Goal: Information Seeking & Learning: Learn about a topic

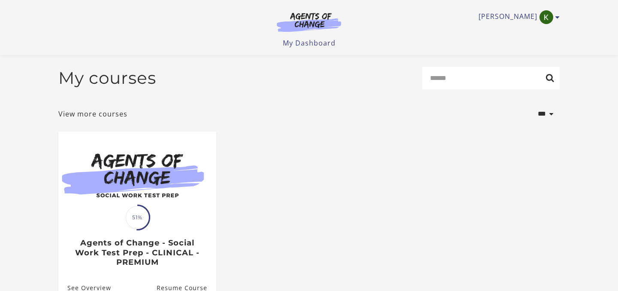
scroll to position [103, 0]
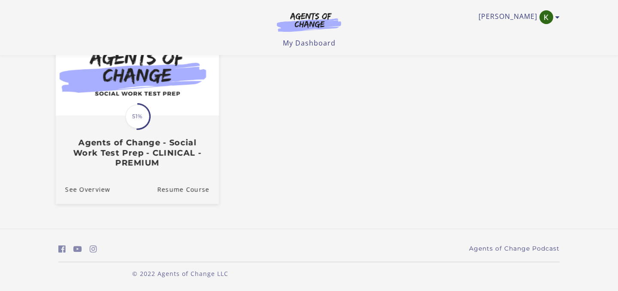
click at [178, 94] on img at bounding box center [137, 72] width 163 height 88
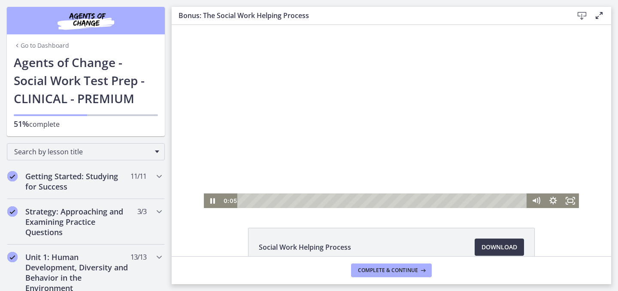
click at [374, 135] on div at bounding box center [391, 116] width 375 height 183
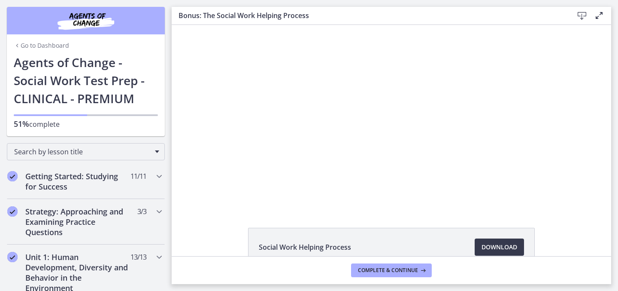
click at [201, 228] on div "Social Work Helping Process Download Opens in a new window" at bounding box center [392, 268] width 440 height 80
click at [183, 174] on div "Click for sound @keyframes VOLUME_SMALL_WAVE_FLASH { 0% { opacity: 0; } 33% { o…" at bounding box center [392, 116] width 440 height 183
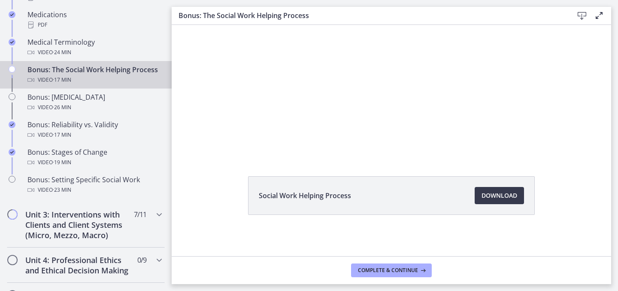
scroll to position [683, 0]
click at [505, 197] on span "Download Opens in a new window" at bounding box center [500, 195] width 36 height 10
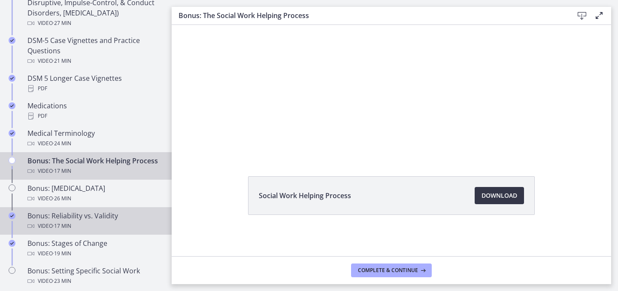
scroll to position [564, 0]
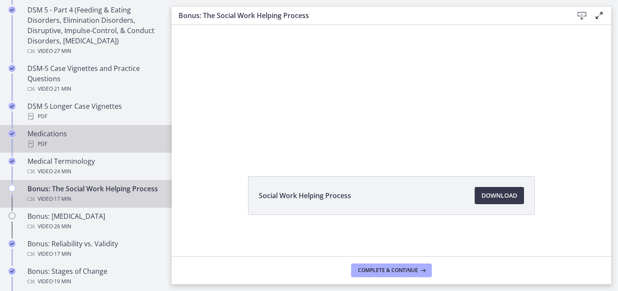
click at [116, 140] on div "PDF" at bounding box center [94, 144] width 134 height 10
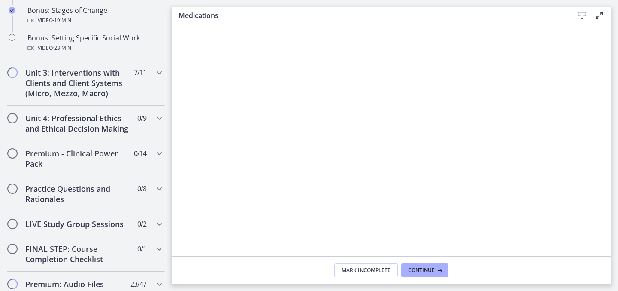
scroll to position [825, 0]
click at [102, 131] on h2 "Unit 4: Professional Ethics and Ethical Decision Making" at bounding box center [77, 123] width 105 height 21
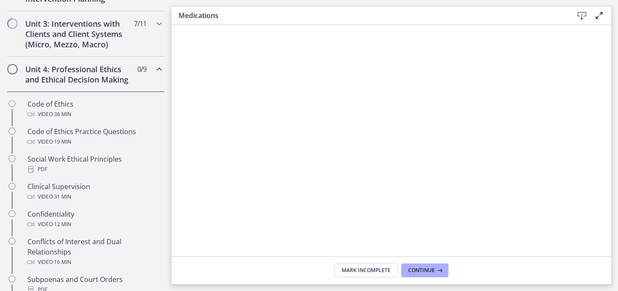
scroll to position [325, 0]
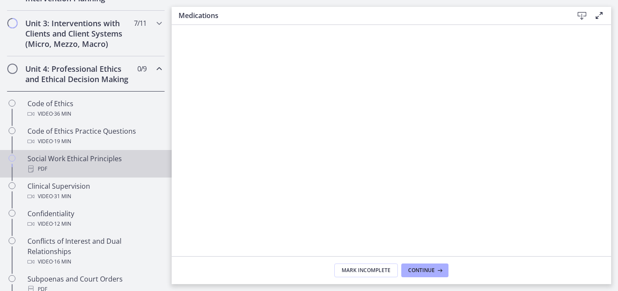
click at [107, 166] on div "PDF" at bounding box center [94, 169] width 134 height 10
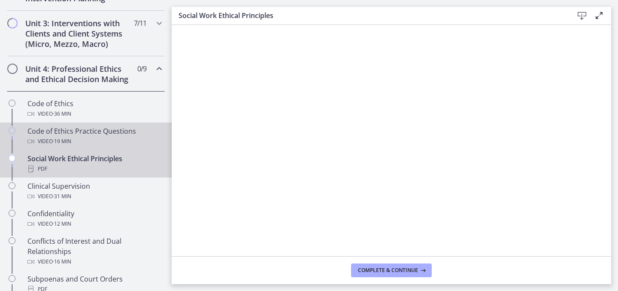
click at [103, 149] on link "Code of Ethics Practice Questions Video · 19 min" at bounding box center [86, 135] width 172 height 27
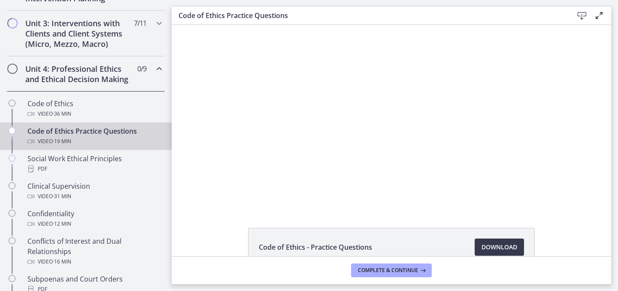
click at [390, 167] on div at bounding box center [392, 116] width 364 height 183
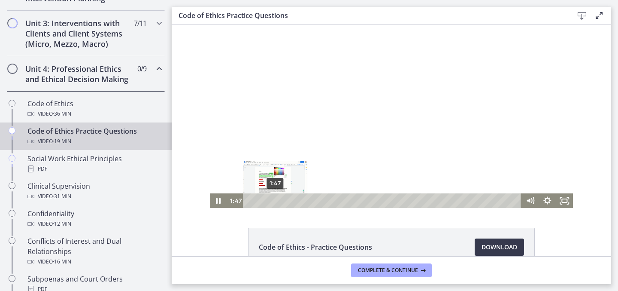
click at [275, 199] on div "1:47" at bounding box center [384, 200] width 268 height 15
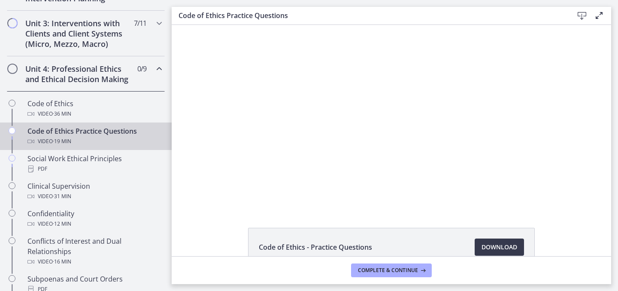
click at [590, 118] on div "Click for sound @keyframes VOLUME_SMALL_WAVE_FLASH { 0% { opacity: 0; } 33% { o…" at bounding box center [392, 116] width 440 height 183
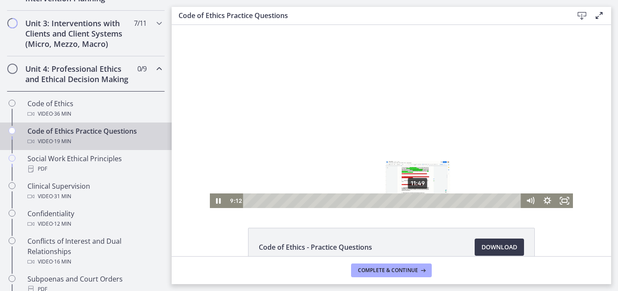
click at [418, 199] on div "11:49" at bounding box center [384, 200] width 268 height 15
click at [434, 152] on div at bounding box center [392, 116] width 364 height 183
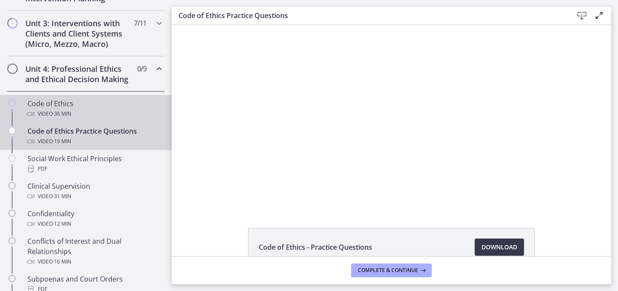
click at [124, 101] on div "Code of Ethics Video · 36 min" at bounding box center [94, 108] width 134 height 21
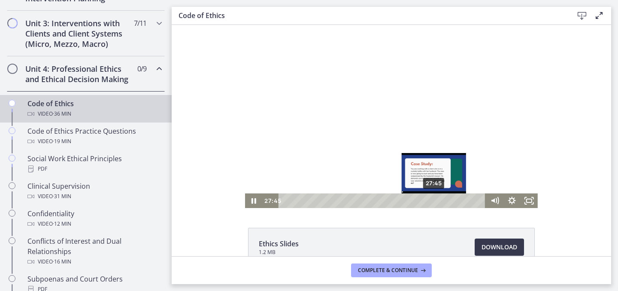
click at [435, 202] on div "27:45" at bounding box center [383, 200] width 197 height 15
click at [428, 202] on div "26:29" at bounding box center [383, 200] width 197 height 15
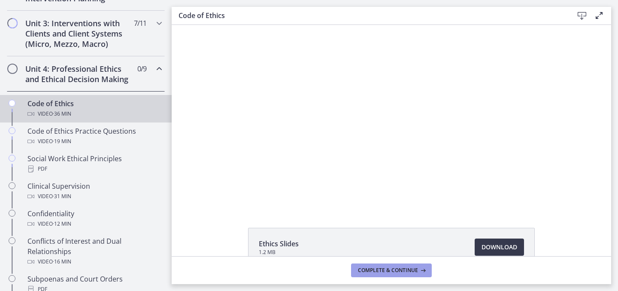
click at [403, 274] on button "Complete & continue" at bounding box center [391, 270] width 81 height 14
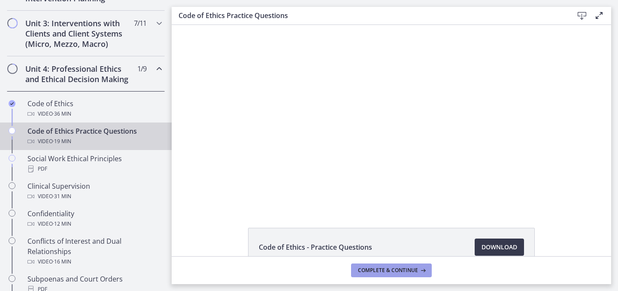
click at [403, 274] on button "Complete & continue" at bounding box center [391, 270] width 81 height 14
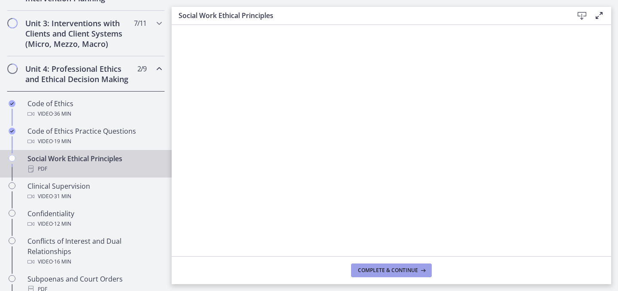
click at [403, 274] on button "Complete & continue" at bounding box center [391, 270] width 81 height 14
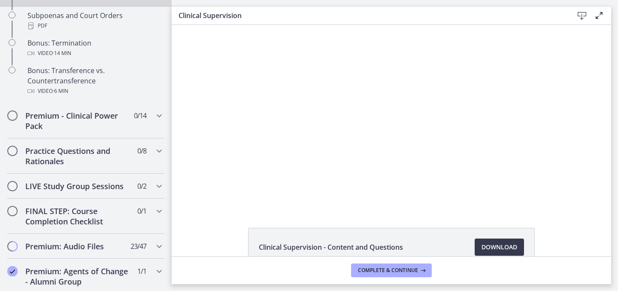
scroll to position [591, 0]
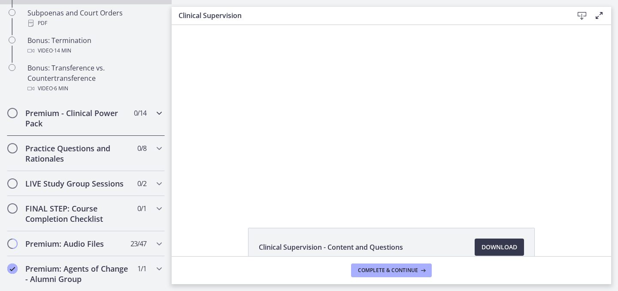
click at [103, 126] on h2 "Premium - Clinical Power Pack" at bounding box center [77, 118] width 105 height 21
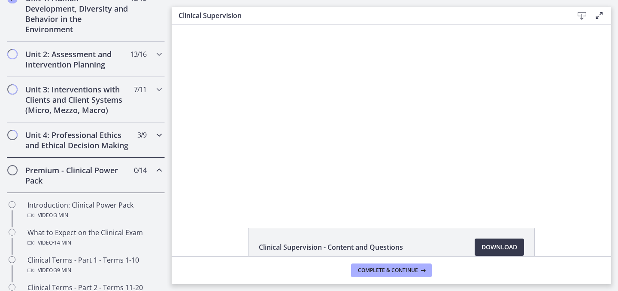
scroll to position [264, 0]
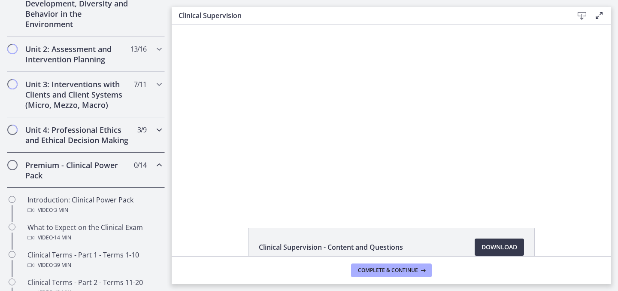
click at [111, 143] on h2 "Unit 4: Professional Ethics and Ethical Decision Making" at bounding box center [77, 135] width 105 height 21
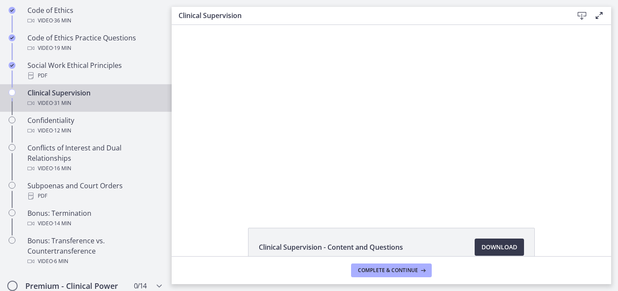
scroll to position [425, 0]
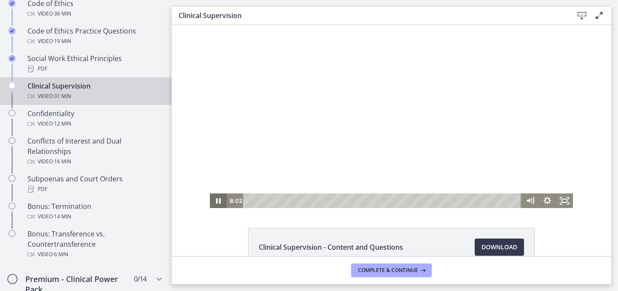
click at [217, 196] on icon "Pause" at bounding box center [218, 200] width 17 height 15
click at [217, 196] on icon "Play Video" at bounding box center [218, 200] width 17 height 15
click at [222, 202] on icon "Pause" at bounding box center [218, 201] width 21 height 18
click at [222, 202] on icon "Play Video" at bounding box center [219, 201] width 21 height 18
click at [438, 200] on div "21:54" at bounding box center [384, 200] width 268 height 15
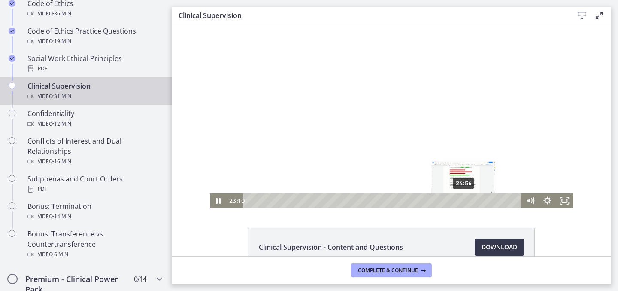
click at [465, 198] on div "24:56" at bounding box center [384, 200] width 268 height 15
click at [381, 128] on div at bounding box center [392, 116] width 364 height 183
click at [217, 199] on icon "Play Video" at bounding box center [219, 201] width 4 height 6
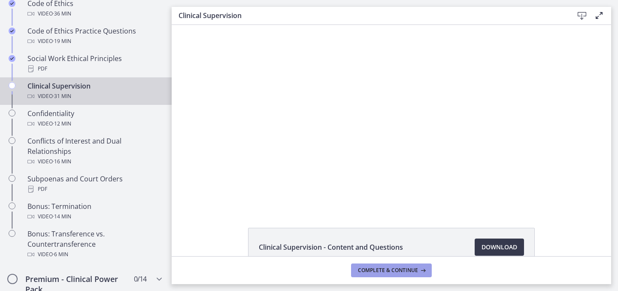
click at [410, 273] on span "Complete & continue" at bounding box center [388, 270] width 60 height 7
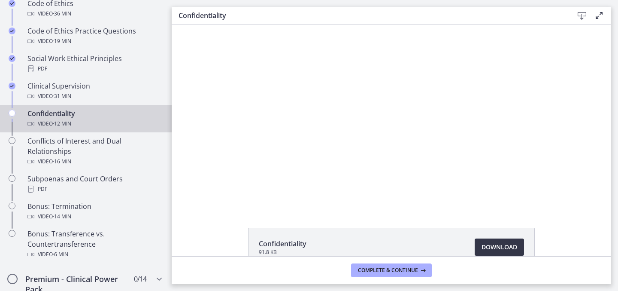
click at [485, 243] on span "Download Opens in a new window" at bounding box center [500, 247] width 36 height 10
click at [367, 267] on span "Complete & continue" at bounding box center [388, 270] width 60 height 7
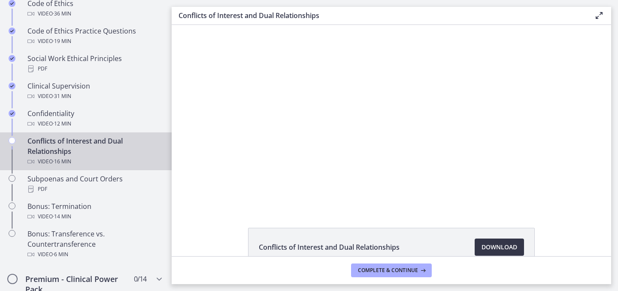
click at [492, 245] on span "Download Opens in a new window" at bounding box center [500, 247] width 36 height 10
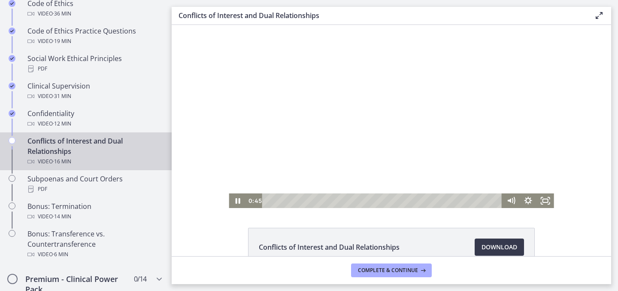
click at [259, 100] on div at bounding box center [391, 116] width 325 height 183
click at [399, 274] on button "Complete & continue" at bounding box center [391, 270] width 81 height 14
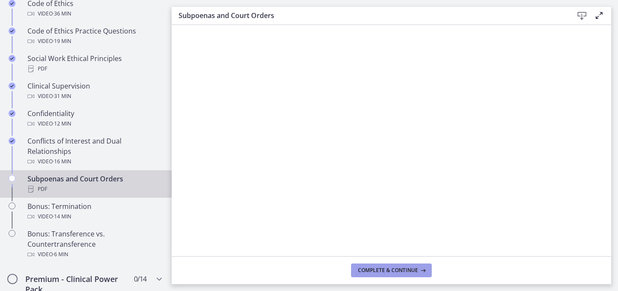
click at [393, 267] on span "Complete & continue" at bounding box center [388, 270] width 60 height 7
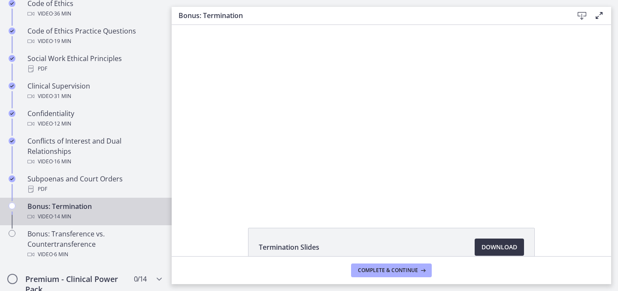
click at [490, 239] on link "Download Opens in a new window" at bounding box center [499, 246] width 49 height 17
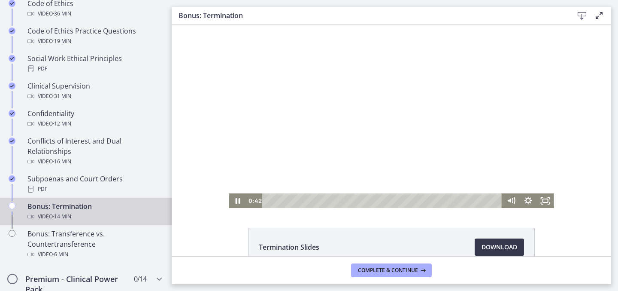
click at [288, 82] on div at bounding box center [391, 116] width 325 height 183
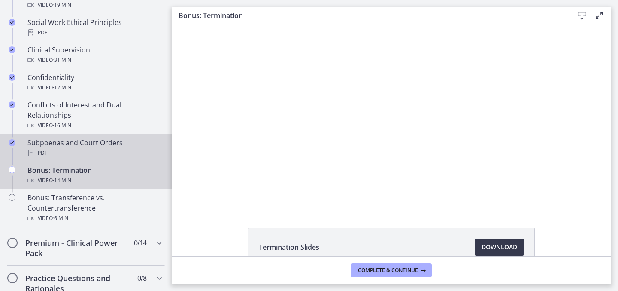
scroll to position [462, 0]
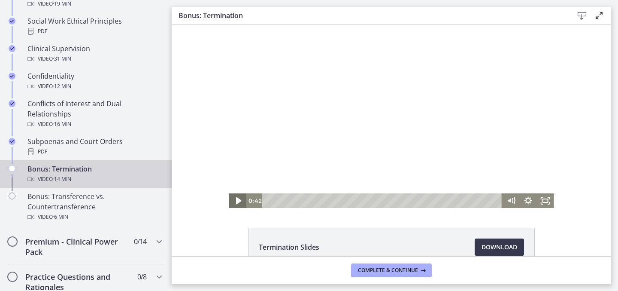
click at [234, 202] on icon "Play Video" at bounding box center [238, 201] width 21 height 18
click at [529, 199] on icon "Show settings menu" at bounding box center [528, 201] width 21 height 18
click at [535, 174] on span "1x" at bounding box center [539, 171] width 21 height 15
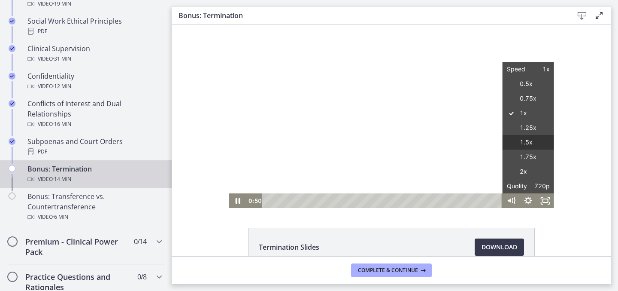
click at [533, 146] on label "1.5x" at bounding box center [529, 142] width 52 height 15
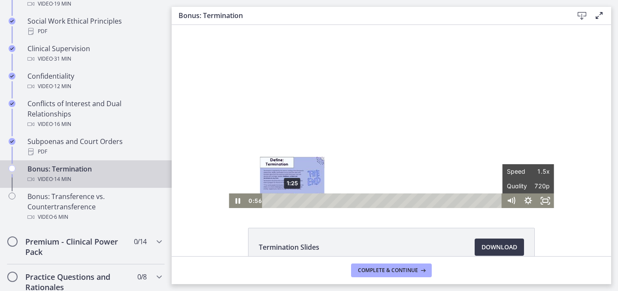
click at [292, 200] on div "1:25" at bounding box center [384, 200] width 230 height 15
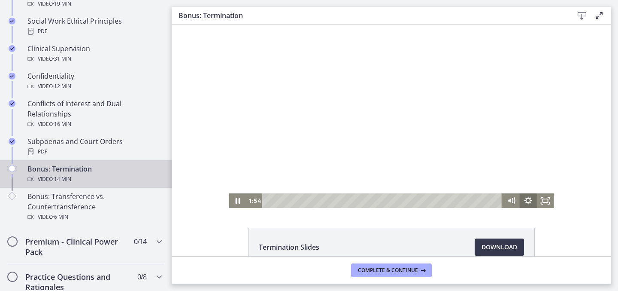
click at [526, 196] on icon "Show settings menu" at bounding box center [528, 200] width 17 height 15
click at [526, 170] on span "Speed" at bounding box center [517, 171] width 21 height 15
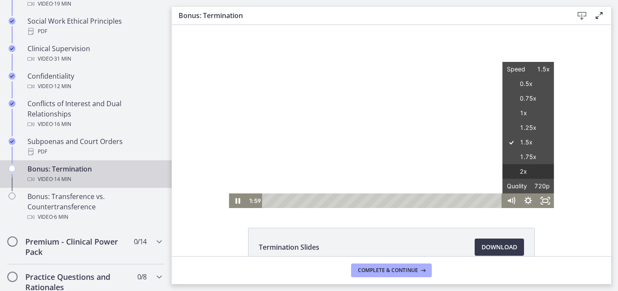
click at [529, 168] on label "2x" at bounding box center [529, 171] width 52 height 15
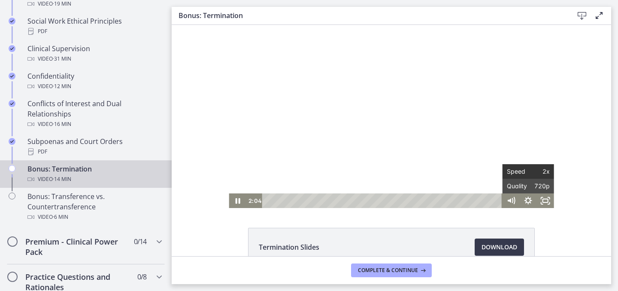
click at [546, 169] on span "2x" at bounding box center [539, 171] width 21 height 15
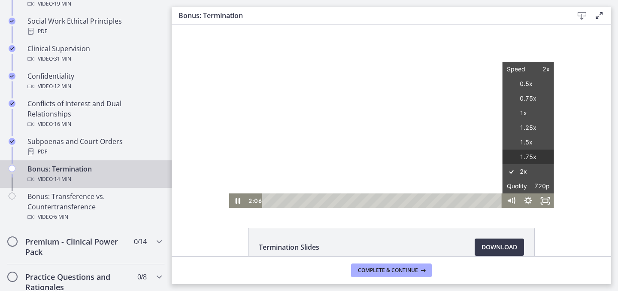
click at [536, 152] on label "1.75x" at bounding box center [529, 156] width 52 height 15
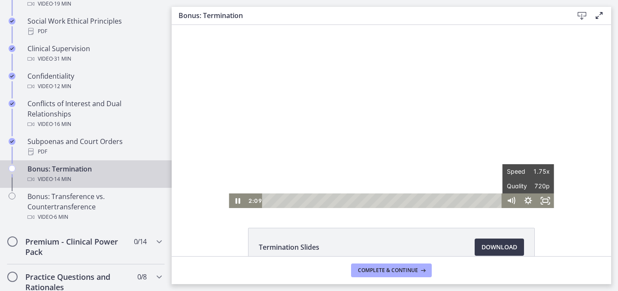
click at [588, 152] on div "Click for sound @keyframes VOLUME_SMALL_WAVE_FLASH { 0% { opacity: 0; } 33% { o…" at bounding box center [392, 116] width 440 height 183
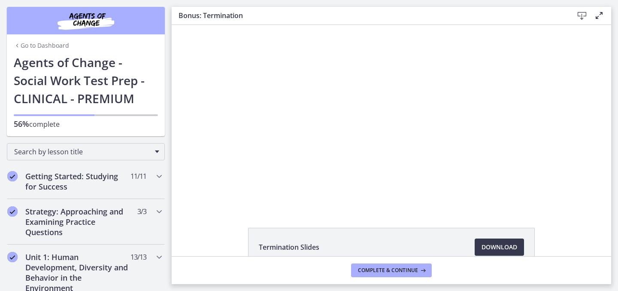
scroll to position [462, 0]
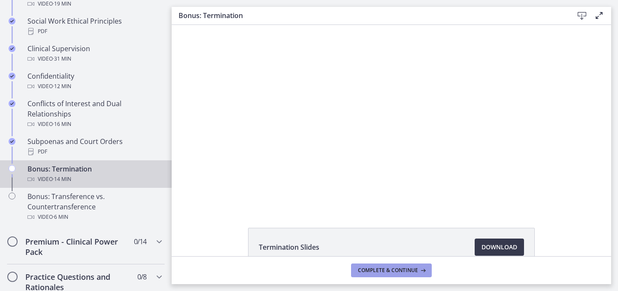
click at [382, 271] on span "Complete & continue" at bounding box center [388, 270] width 60 height 7
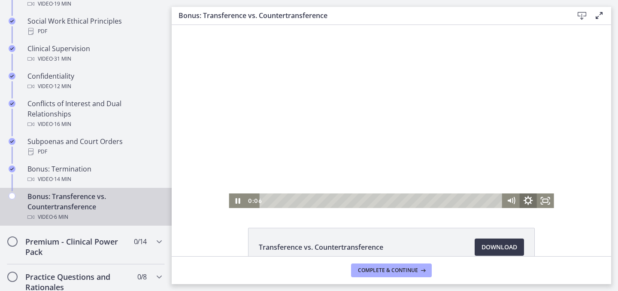
click at [530, 198] on icon "Show settings menu" at bounding box center [528, 199] width 9 height 9
click at [582, 160] on div "Click for sound @keyframes VOLUME_SMALL_WAVE_FLASH { 0% { opacity: 0; } 33% { o…" at bounding box center [392, 116] width 440 height 183
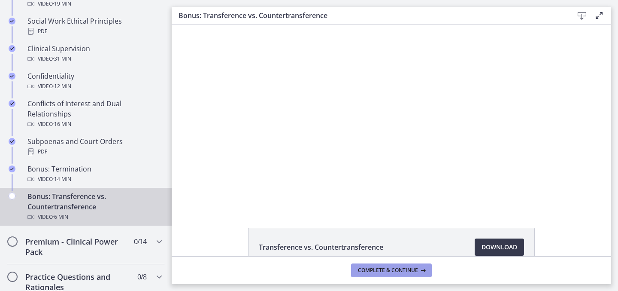
click at [364, 275] on button "Complete & continue" at bounding box center [391, 270] width 81 height 14
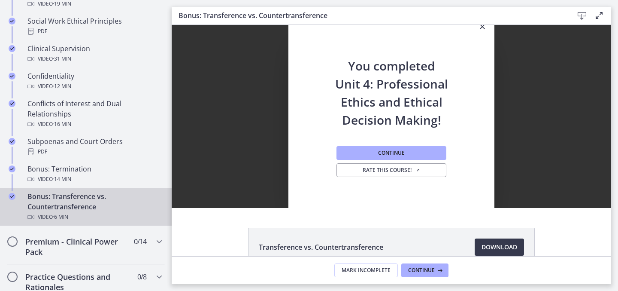
click at [482, 25] on icon "Close" at bounding box center [483, 26] width 10 height 10
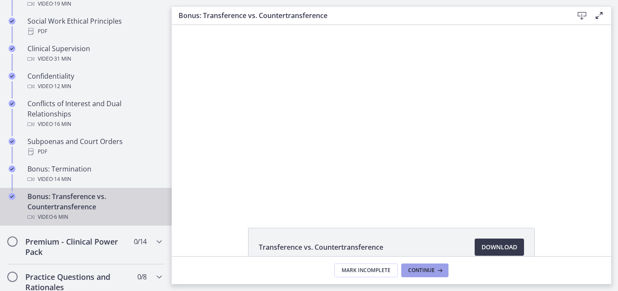
click at [407, 269] on button "Continue" at bounding box center [425, 270] width 47 height 14
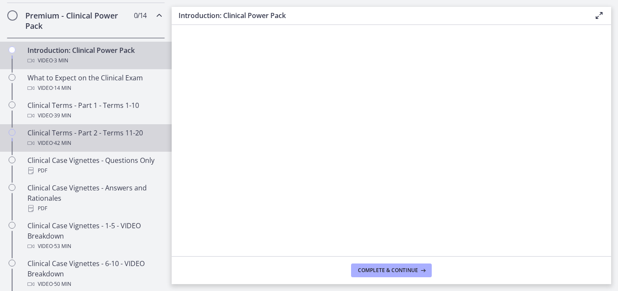
scroll to position [411, 0]
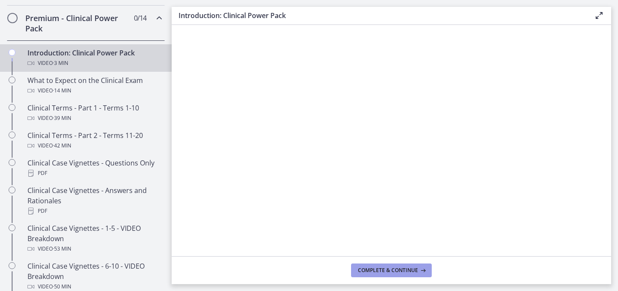
click at [394, 269] on span "Complete & continue" at bounding box center [388, 270] width 60 height 7
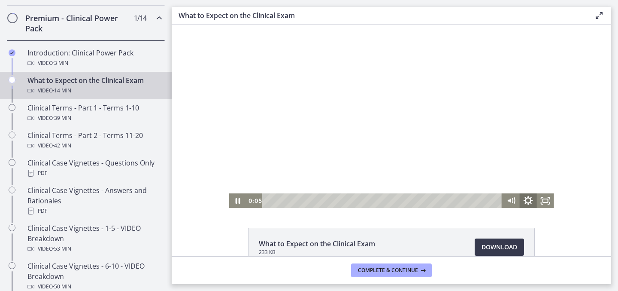
click at [530, 200] on icon "Show settings menu" at bounding box center [528, 201] width 21 height 18
click at [533, 173] on span "1.75x" at bounding box center [539, 171] width 21 height 15
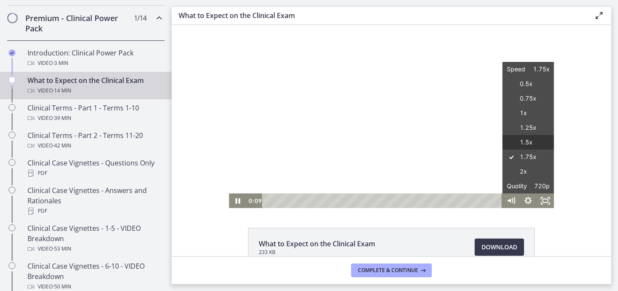
click at [530, 142] on label "1.5x" at bounding box center [529, 142] width 52 height 15
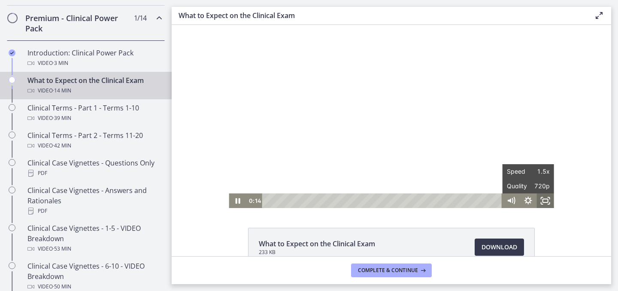
click at [548, 197] on icon "Fullscreen" at bounding box center [545, 200] width 17 height 15
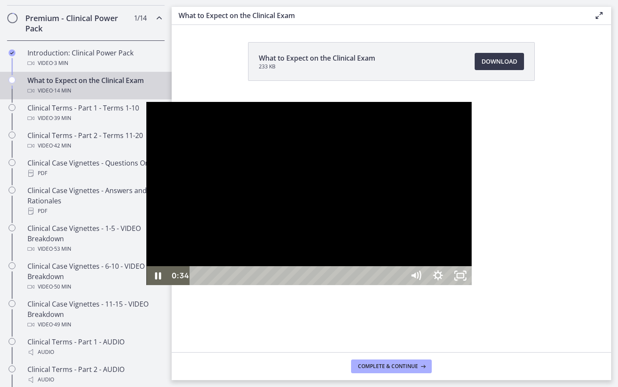
click at [272, 196] on div at bounding box center [308, 193] width 325 height 183
click at [278, 160] on div at bounding box center [308, 193] width 325 height 183
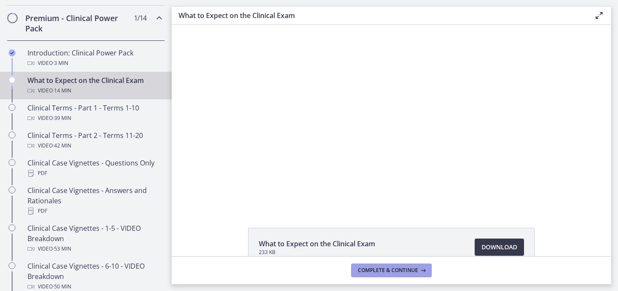
click at [413, 265] on button "Complete & continue" at bounding box center [391, 270] width 81 height 14
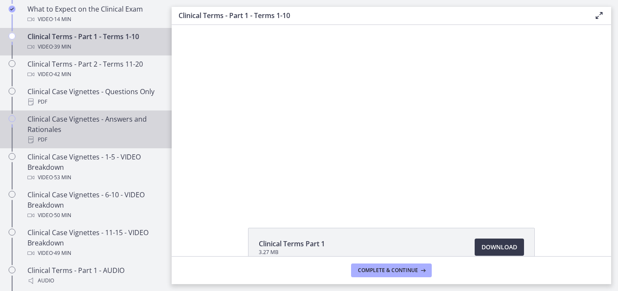
scroll to position [481, 0]
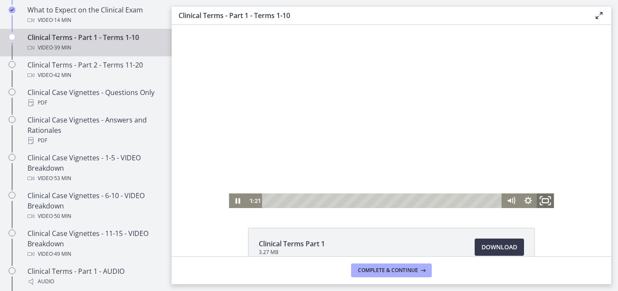
click at [544, 202] on rect "Fullscreen" at bounding box center [545, 200] width 6 height 4
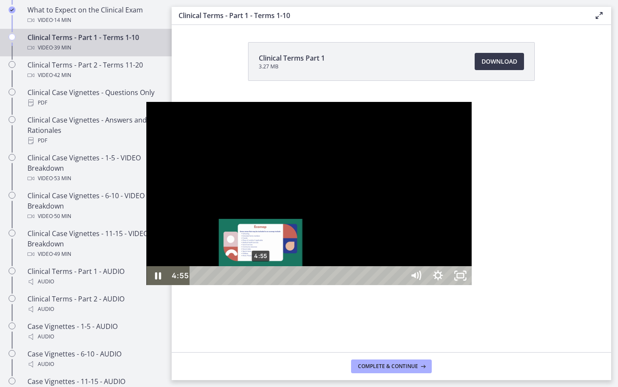
click at [198, 285] on div "4:55" at bounding box center [298, 275] width 201 height 19
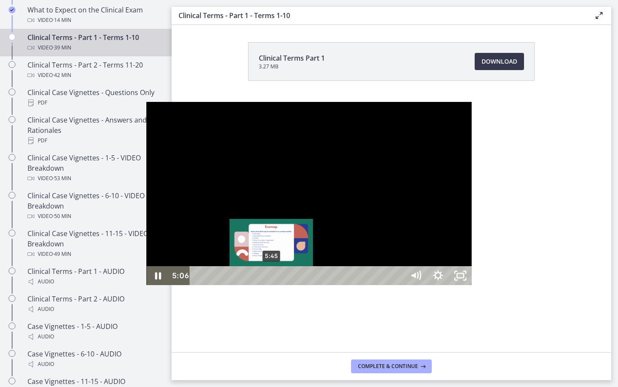
click at [198, 285] on div "5:45" at bounding box center [298, 275] width 201 height 19
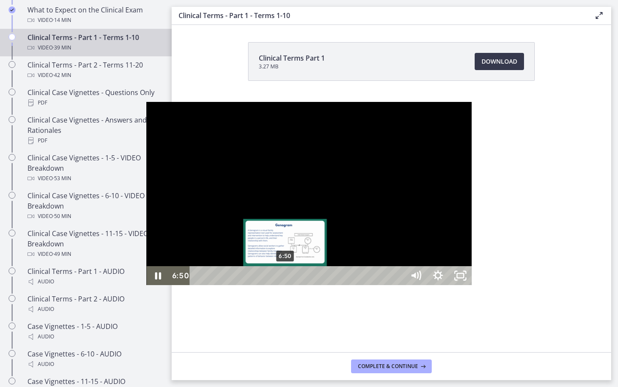
click at [198, 285] on div "6:50" at bounding box center [298, 275] width 201 height 19
click at [198, 285] on div "7:26" at bounding box center [298, 275] width 201 height 19
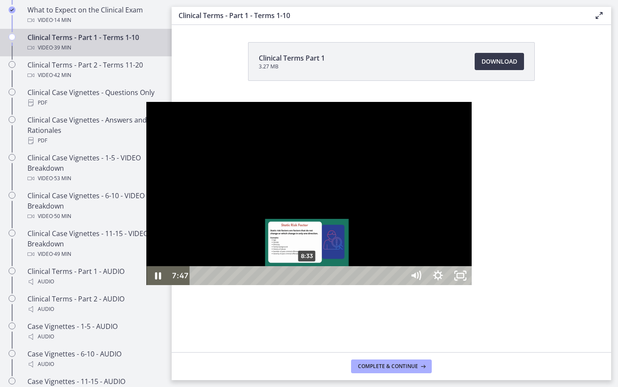
click at [198, 285] on div "8:33" at bounding box center [298, 275] width 201 height 19
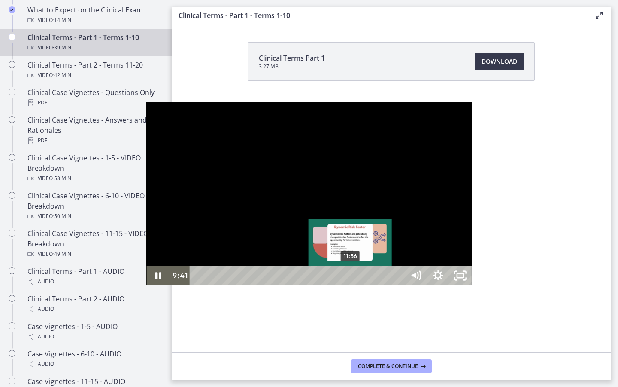
click at [205, 285] on div "11:56" at bounding box center [298, 275] width 201 height 19
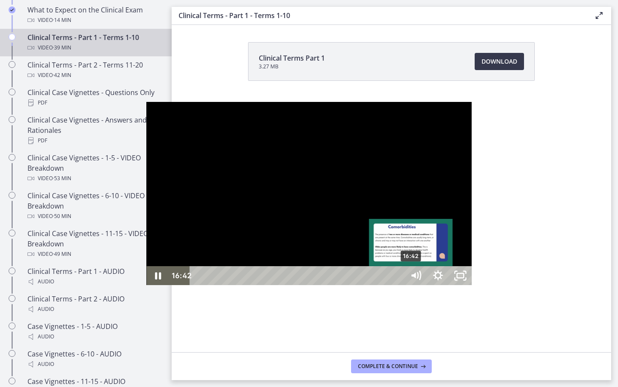
click at [266, 285] on div "16:42" at bounding box center [298, 275] width 201 height 19
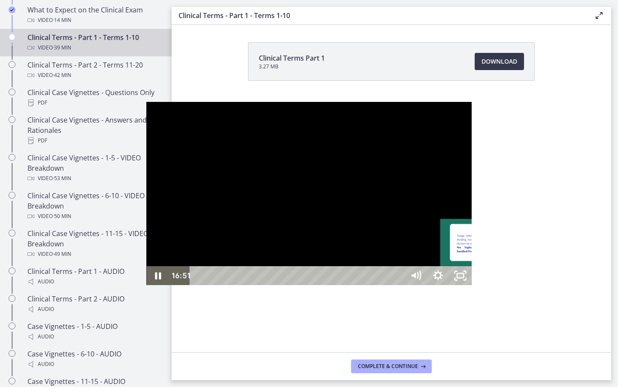
click at [337, 285] on div "22:17" at bounding box center [298, 275] width 201 height 19
click at [399, 285] on div "28:54" at bounding box center [298, 275] width 201 height 19
click at [591, 279] on div "Playbar" at bounding box center [594, 275] width 6 height 6
click at [399, 285] on div "33:56" at bounding box center [298, 275] width 201 height 19
click at [399, 285] on div "34:49" at bounding box center [298, 275] width 201 height 19
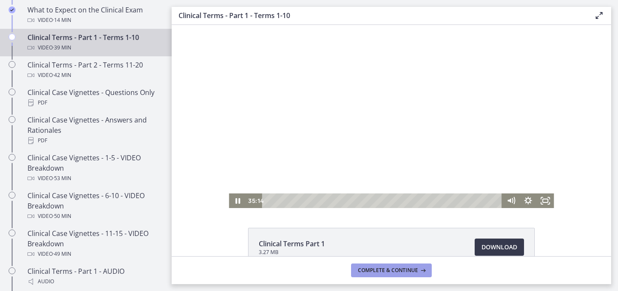
click at [394, 270] on span "Complete & continue" at bounding box center [388, 270] width 60 height 7
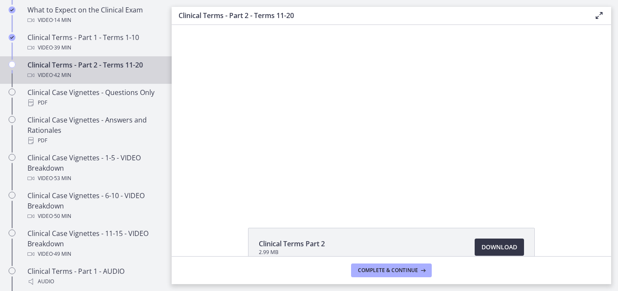
click at [513, 247] on span "Download Opens in a new window" at bounding box center [500, 247] width 36 height 10
click at [404, 269] on span "Complete & continue" at bounding box center [388, 270] width 60 height 7
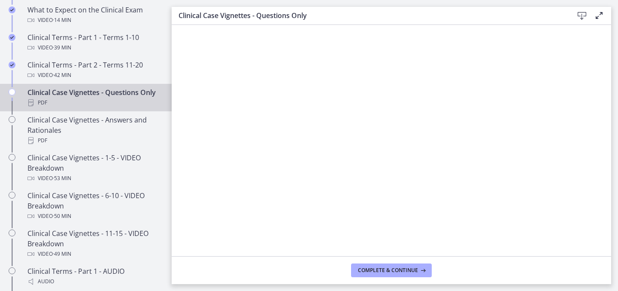
click at [581, 12] on icon at bounding box center [582, 16] width 10 height 10
